Goal: Information Seeking & Learning: Learn about a topic

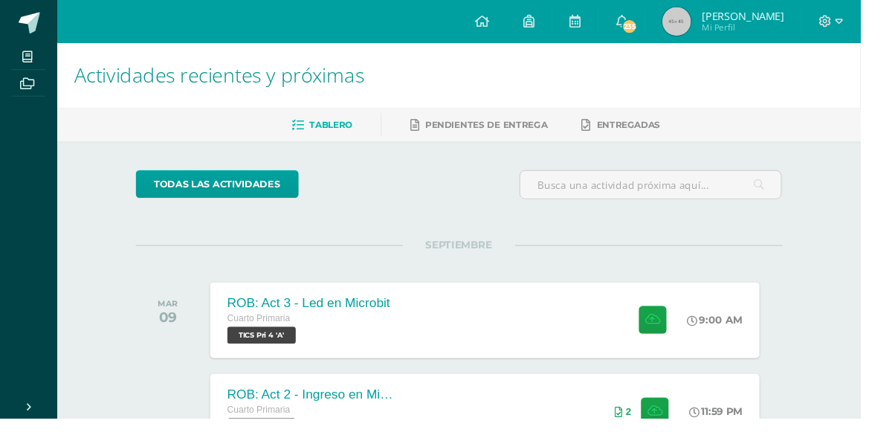
click at [530, 122] on link "Pendientes de entrega" at bounding box center [498, 130] width 143 height 24
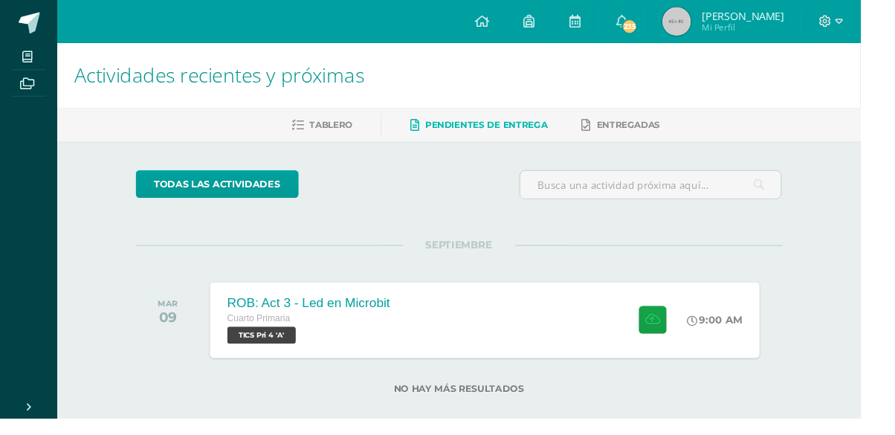
scroll to position [4, 0]
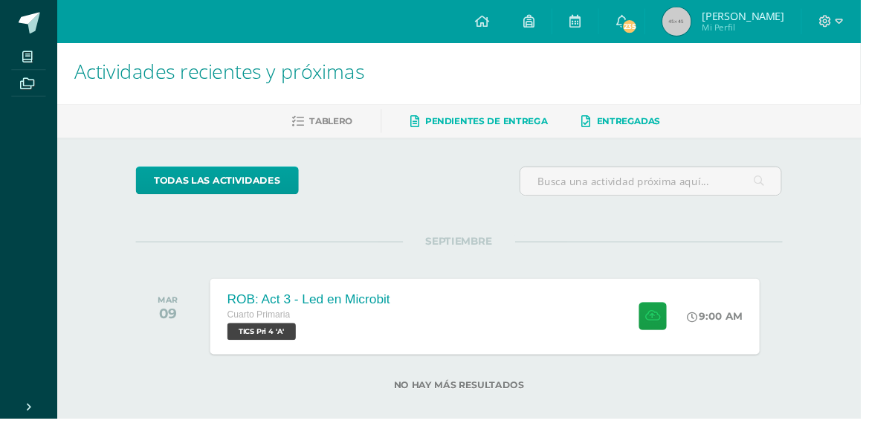
click at [662, 115] on link "Entregadas" at bounding box center [646, 127] width 82 height 24
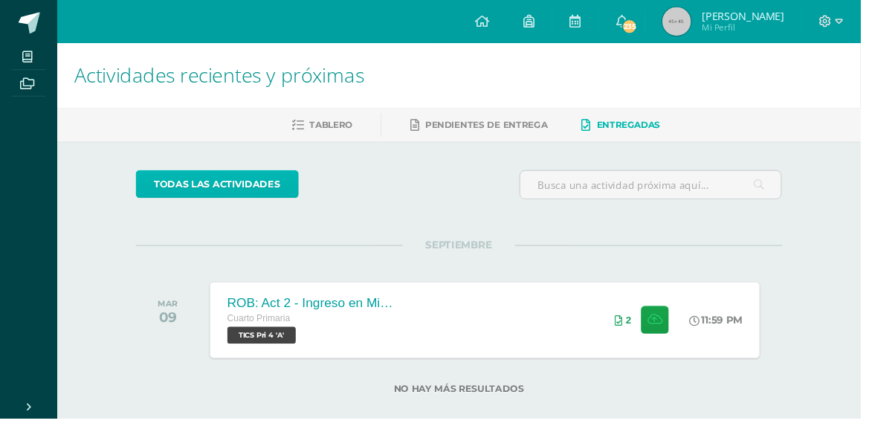
click at [241, 180] on link "todas las Actividades" at bounding box center [226, 191] width 170 height 29
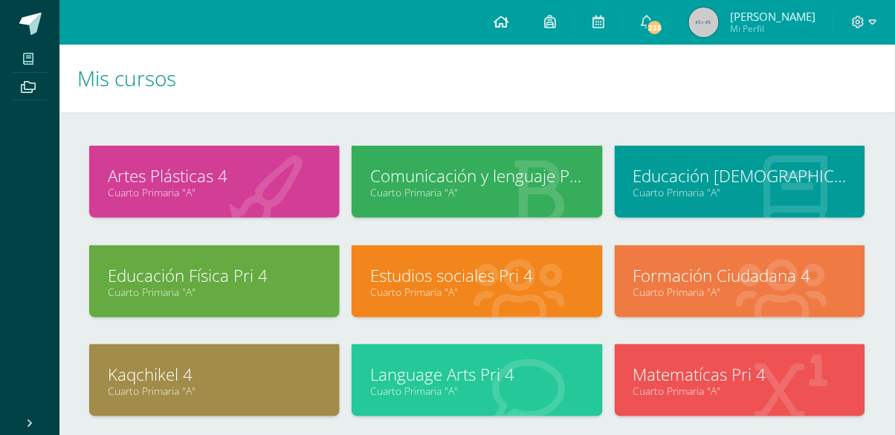
click at [526, 13] on link at bounding box center [501, 22] width 51 height 45
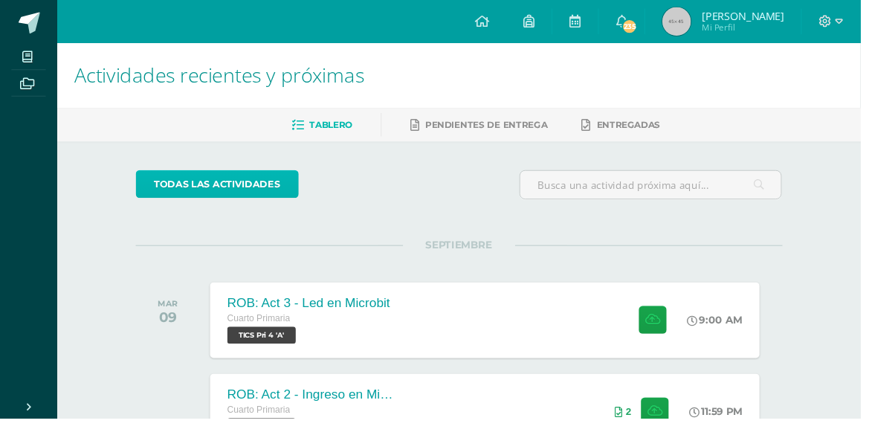
click at [258, 188] on link "todas las Actividades" at bounding box center [226, 191] width 170 height 29
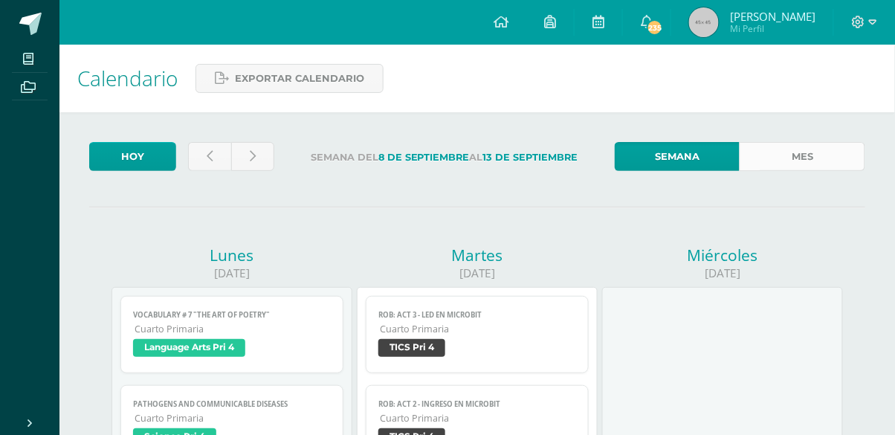
click at [824, 157] on link "Mes" at bounding box center [803, 156] width 126 height 29
click at [689, 154] on link "Semana" at bounding box center [678, 156] width 126 height 29
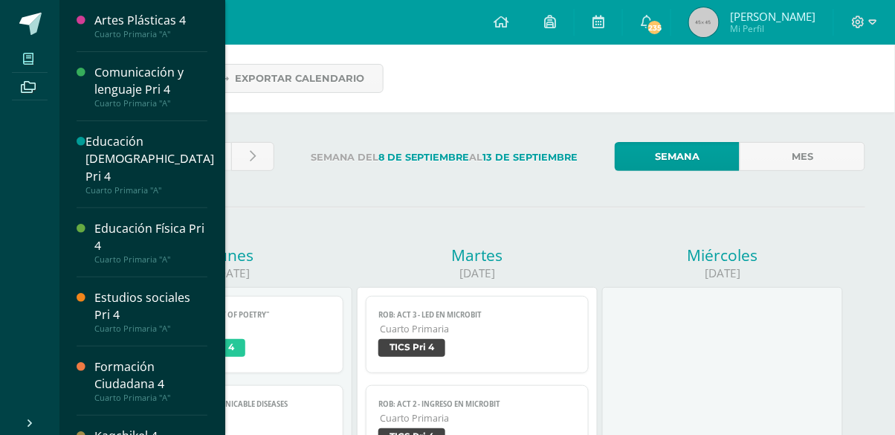
click at [32, 54] on icon at bounding box center [28, 59] width 10 height 12
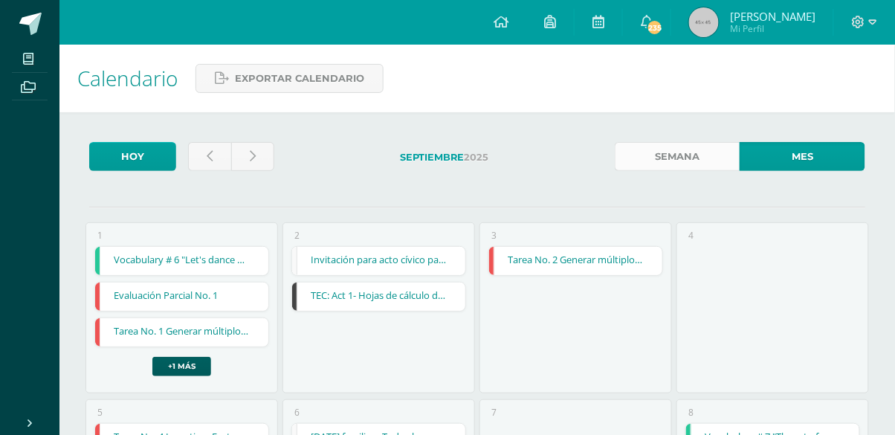
click at [659, 167] on link "Semana" at bounding box center [678, 156] width 126 height 29
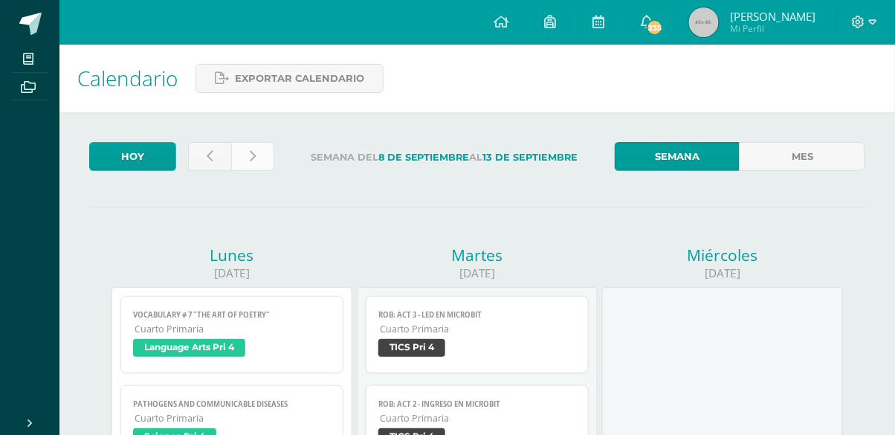
click at [251, 150] on icon at bounding box center [253, 156] width 6 height 13
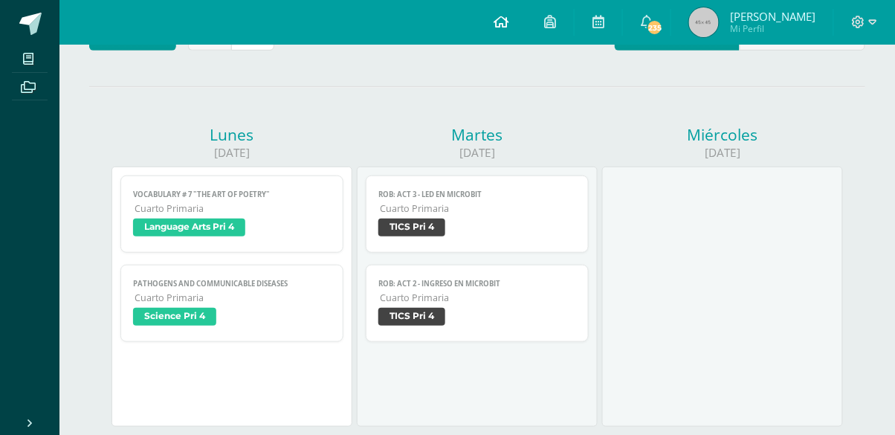
scroll to position [121, 0]
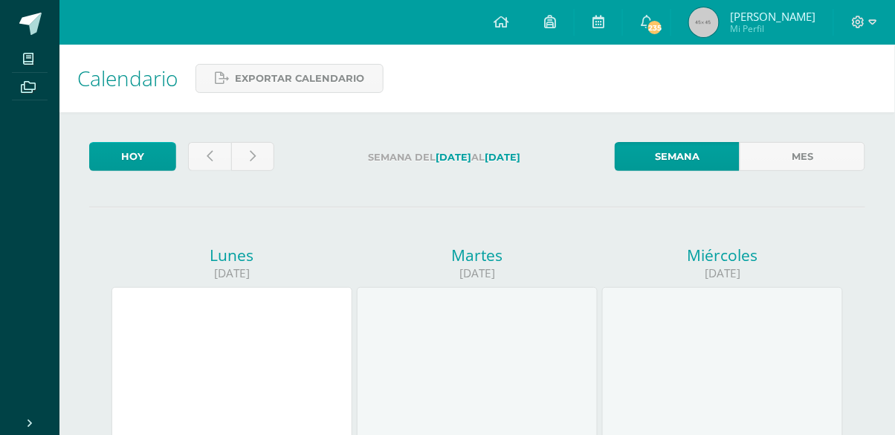
click at [187, 163] on div at bounding box center [231, 159] width 99 height 35
click at [199, 152] on link at bounding box center [209, 156] width 43 height 29
click at [140, 152] on link "Hoy" at bounding box center [132, 156] width 87 height 29
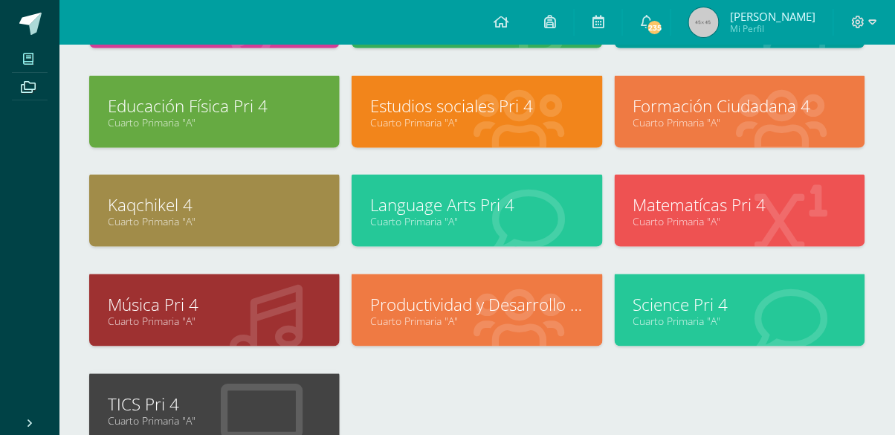
scroll to position [196, 0]
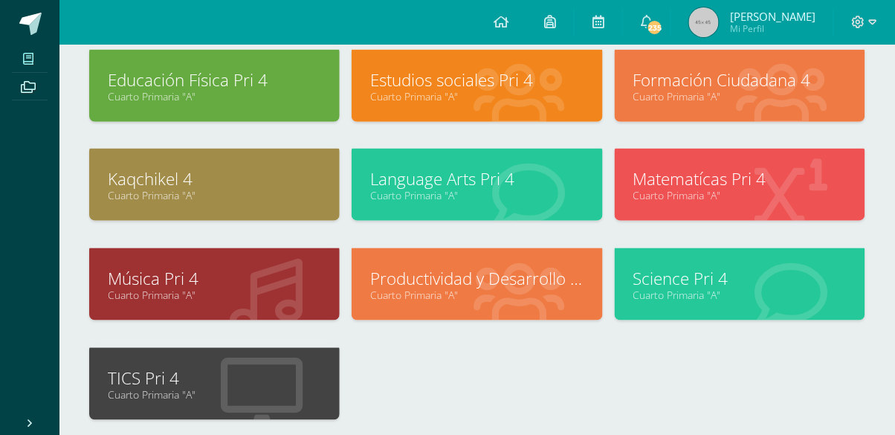
click at [662, 206] on div "Matematícas Pri 4 Cuarto Primaria "A"" at bounding box center [740, 185] width 251 height 72
click at [666, 178] on link "Matematícas Pri 4" at bounding box center [739, 178] width 213 height 23
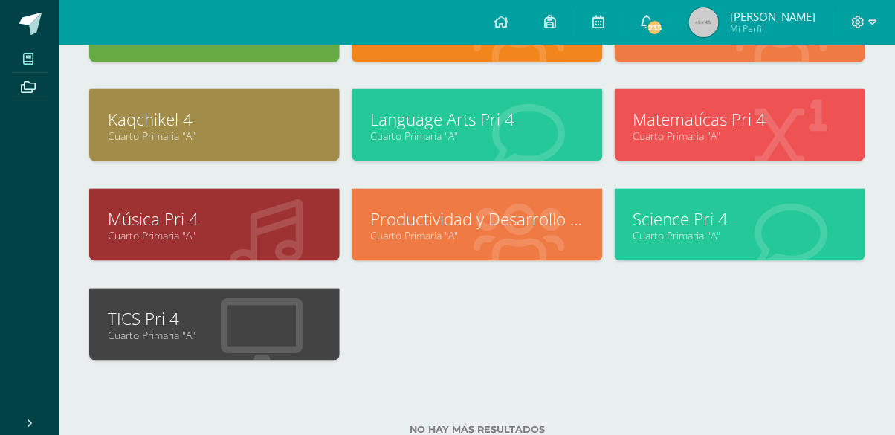
scroll to position [267, 0]
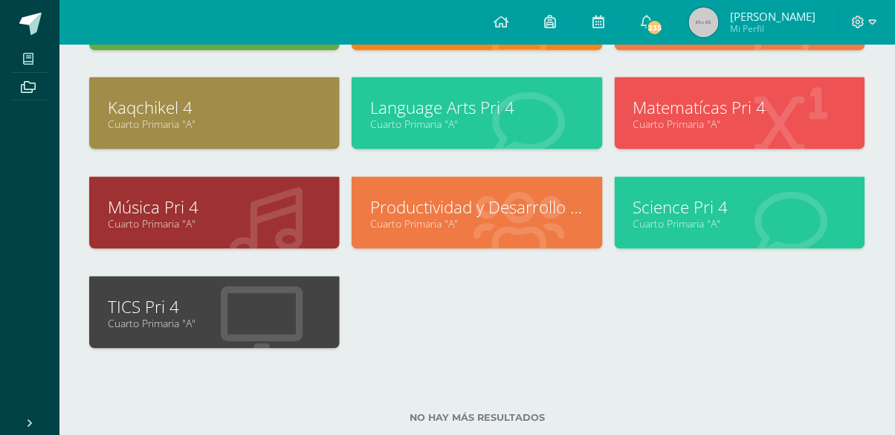
click at [749, 125] on link "Cuarto Primaria "A"" at bounding box center [739, 124] width 213 height 14
click at [770, 225] on link "Cuarto Primaria "A"" at bounding box center [739, 223] width 213 height 14
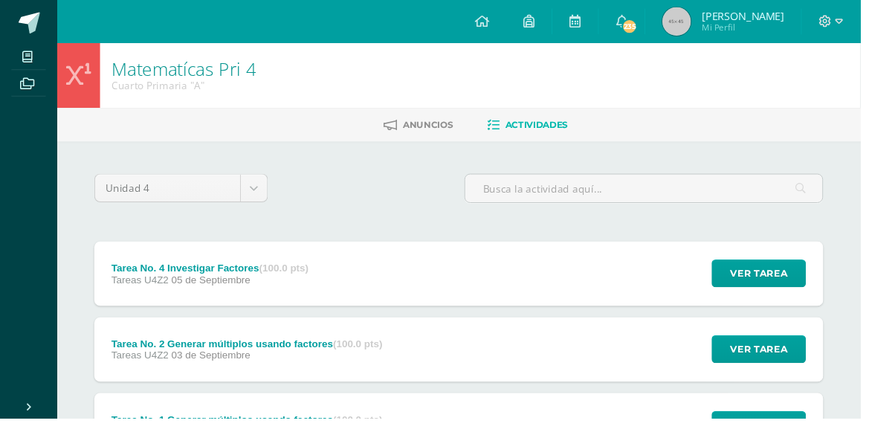
click at [594, 193] on input "text" at bounding box center [670, 195] width 372 height 29
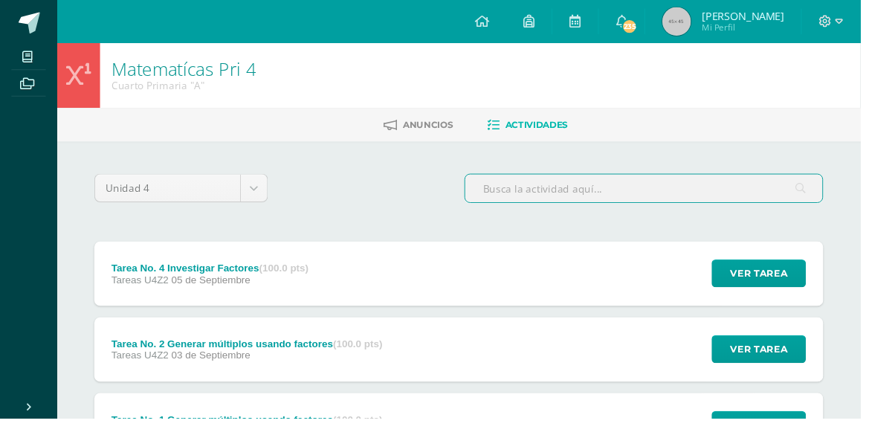
click at [604, 192] on input "text" at bounding box center [670, 195] width 372 height 29
click at [602, 192] on input "text" at bounding box center [670, 195] width 372 height 29
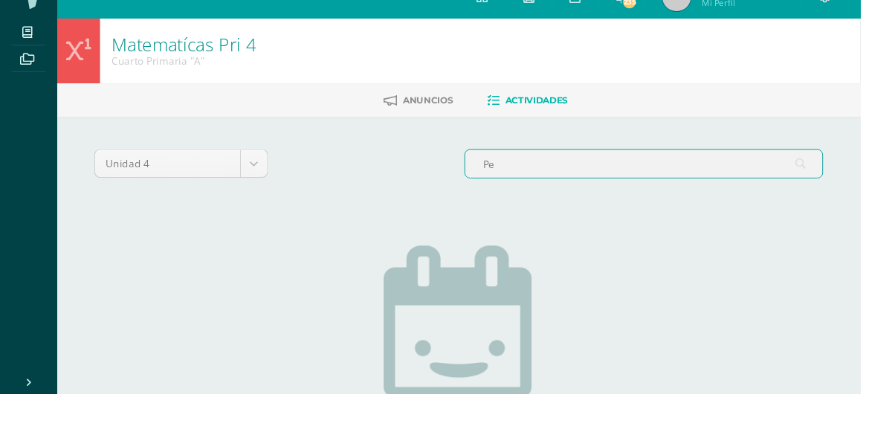
type input "P"
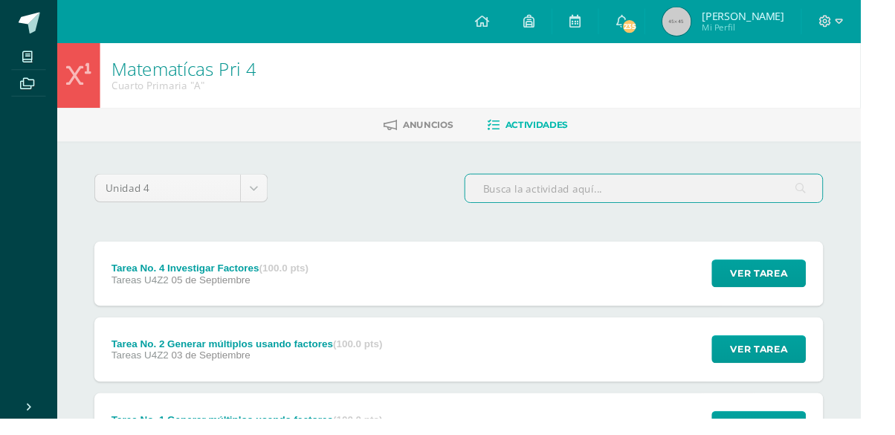
click at [553, 193] on input "text" at bounding box center [670, 195] width 372 height 29
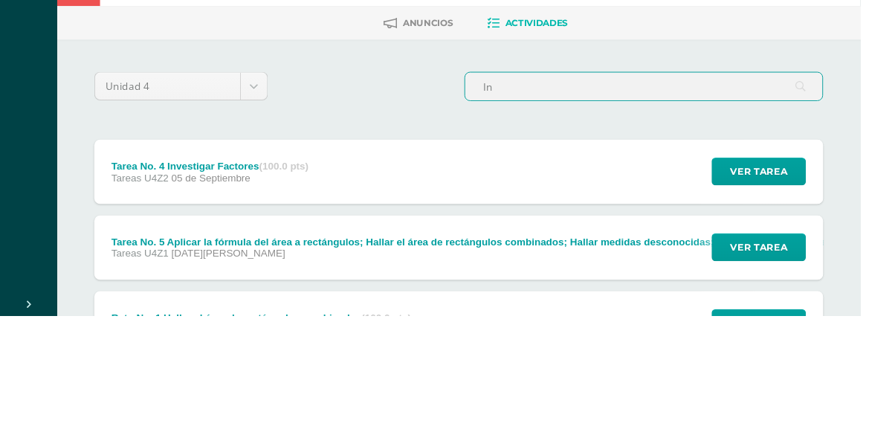
type input "In"
click at [286, 264] on div "Tarea No. 4 Investigar Factores (100.0 pts) Tareas U4Z2 05 de Septiembre" at bounding box center [218, 284] width 241 height 67
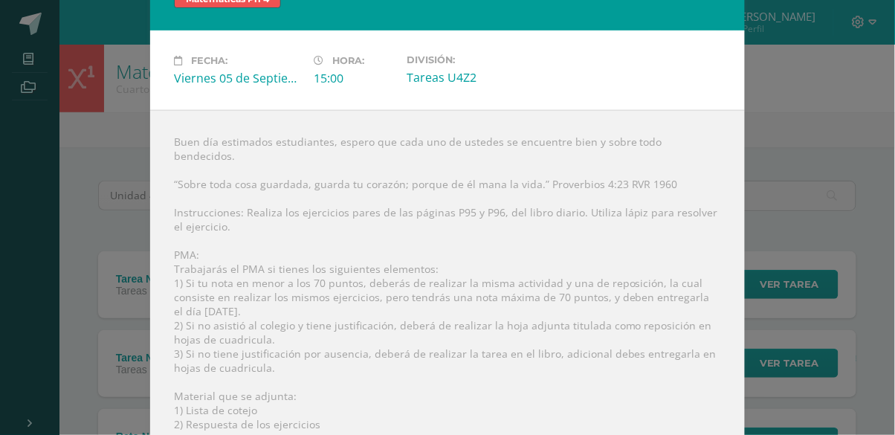
scroll to position [61, 0]
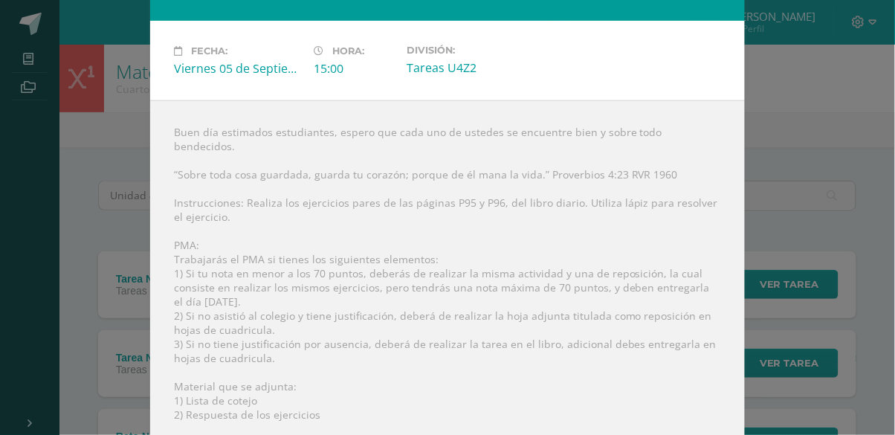
click at [312, 434] on div "Buen día estimados estudiantes, espero que cada uno de ustedes se encuentre bie…" at bounding box center [447, 307] width 595 height 415
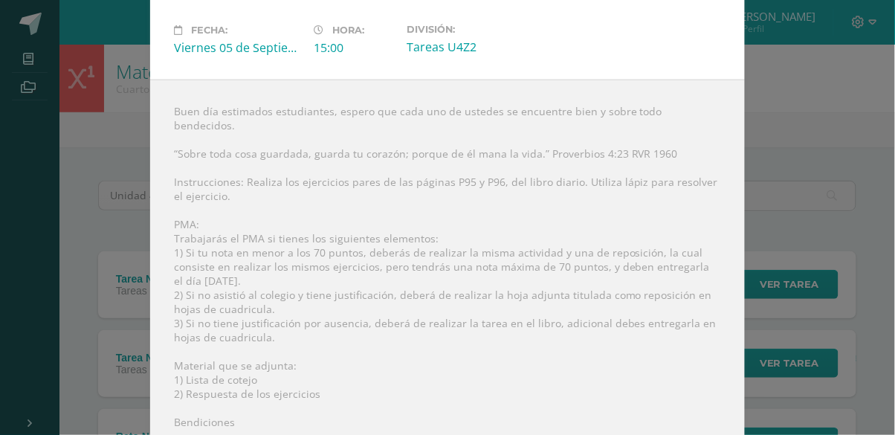
scroll to position [126, 0]
